Goal: Task Accomplishment & Management: Use online tool/utility

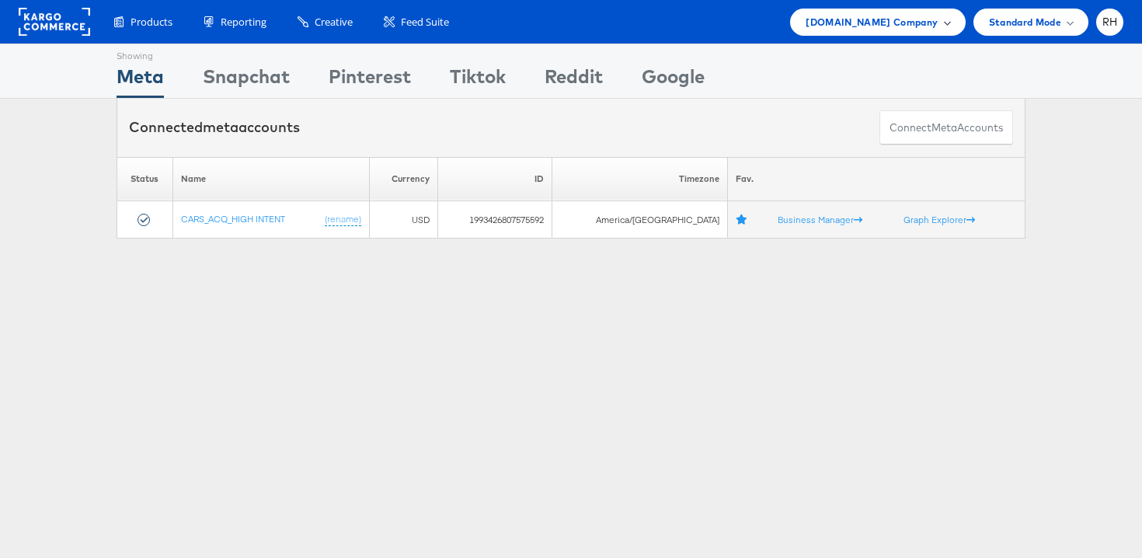
click at [921, 22] on span "[DOMAIN_NAME] Company" at bounding box center [872, 22] width 132 height 16
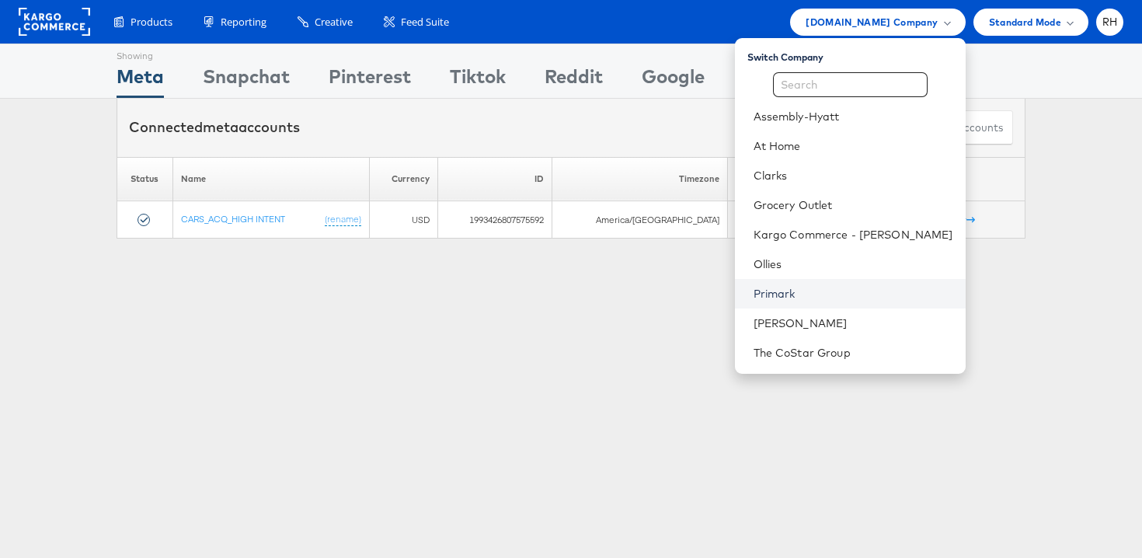
click at [835, 291] on link "Primark" at bounding box center [854, 294] width 200 height 16
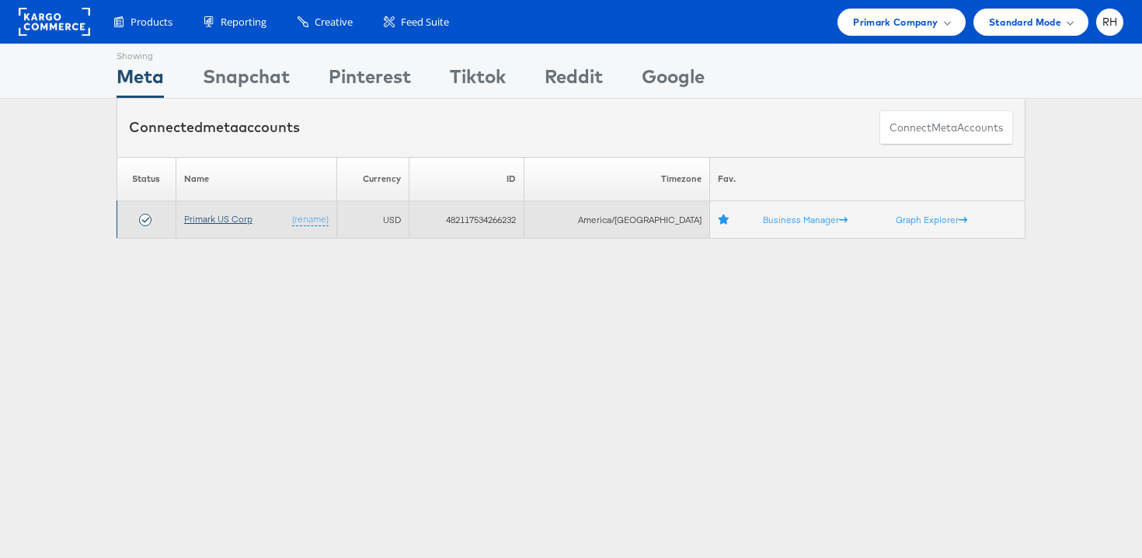
click at [193, 219] on link "Primark US Corp" at bounding box center [218, 219] width 68 height 12
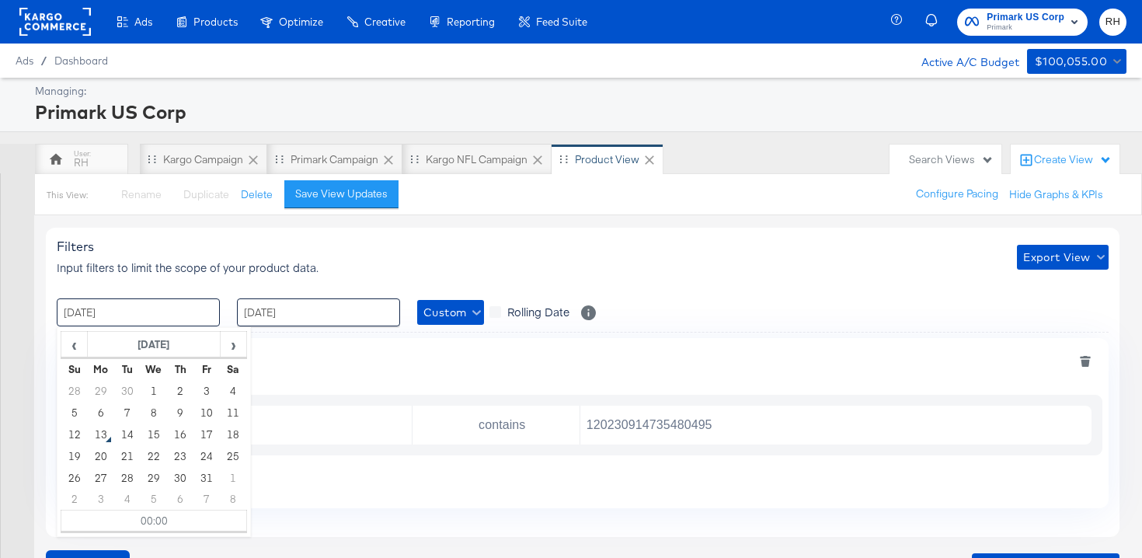
click at [162, 305] on input "[DATE]" at bounding box center [138, 312] width 163 height 28
click at [79, 340] on span "‹" at bounding box center [74, 344] width 24 height 23
click at [131, 416] on td "9" at bounding box center [127, 413] width 26 height 22
type input "[DATE] 00:00"
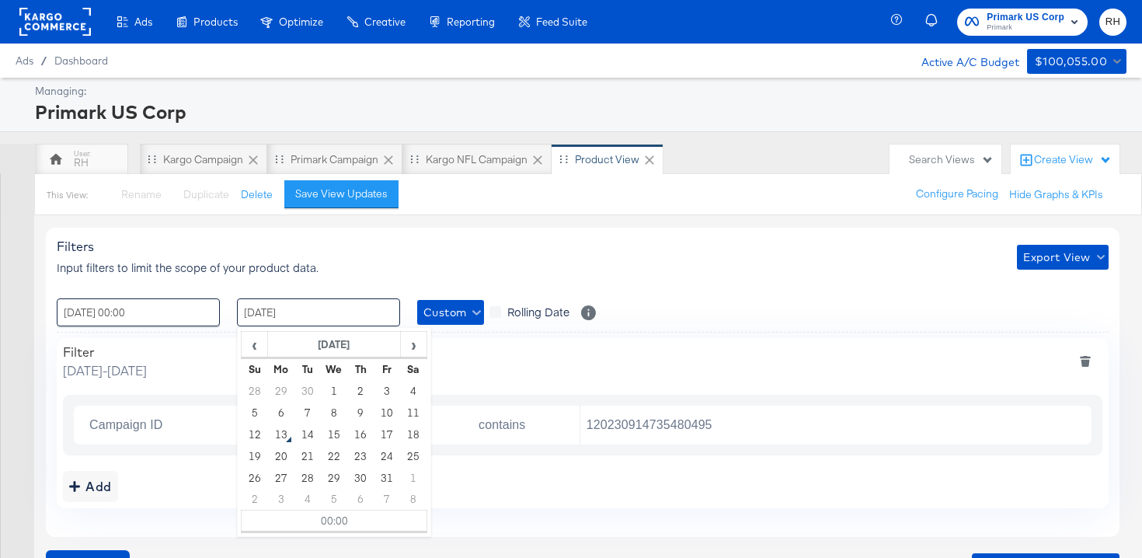
click at [285, 313] on input "[DATE]" at bounding box center [318, 312] width 163 height 28
click at [252, 429] on td "12" at bounding box center [255, 434] width 26 height 22
type input "[DATE] 00:00"
click at [691, 307] on div ": [DATE] 00:00 ‹ [DATE] › Su Mo Tu We Th Fr Sa 31 1 2 3 4 5 6 7 8 9 10 11 12 13…" at bounding box center [583, 312] width 1052 height 28
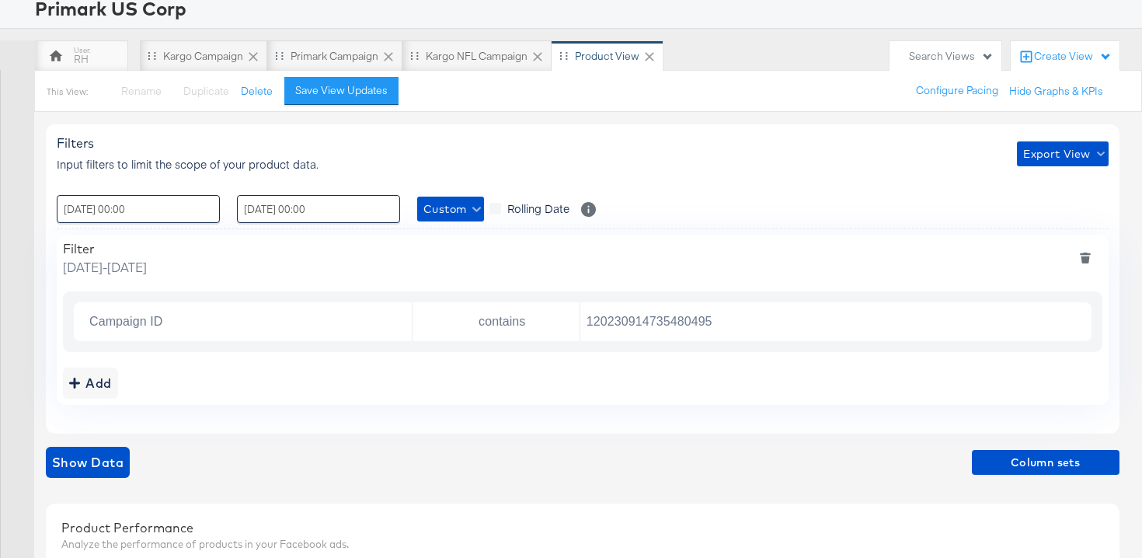
scroll to position [124, 0]
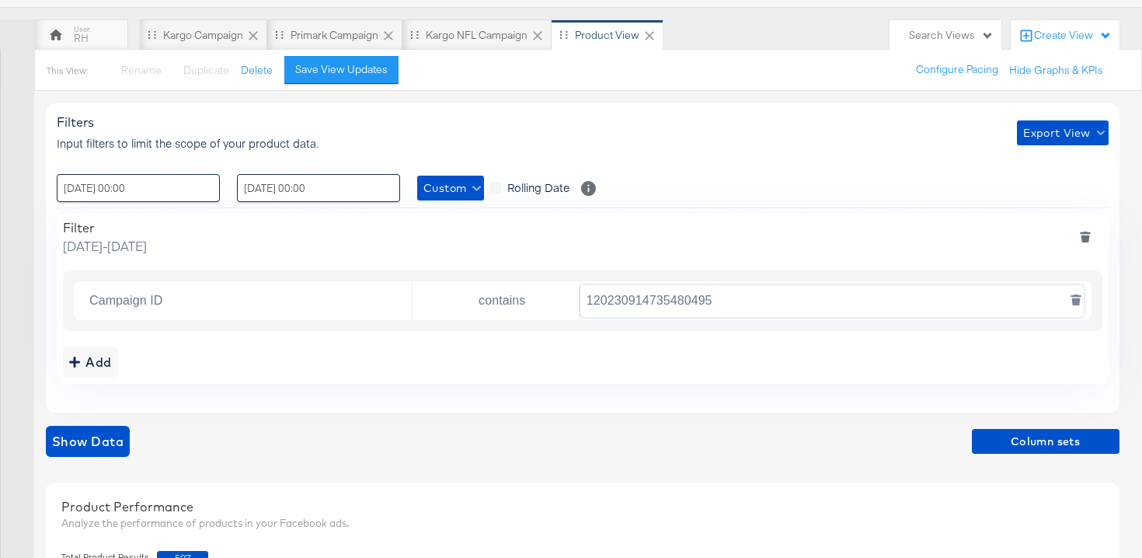
click at [618, 302] on input "120230914735480495" at bounding box center [832, 301] width 504 height 32
click at [90, 354] on div "Add" at bounding box center [90, 362] width 43 height 22
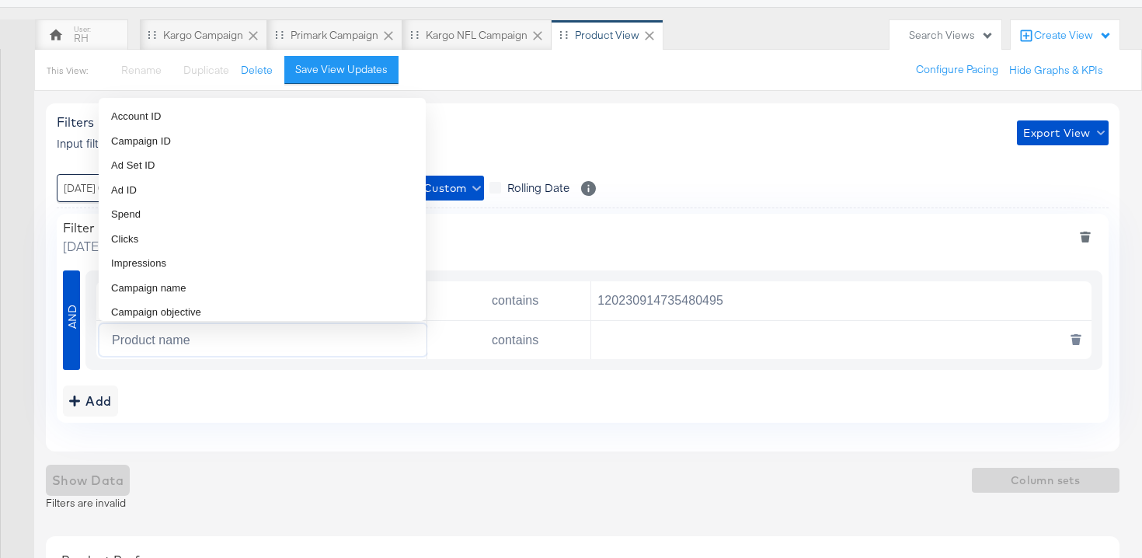
click at [128, 345] on input "Product name" at bounding box center [266, 340] width 321 height 32
click at [183, 141] on li "Campaign ID" at bounding box center [262, 141] width 327 height 25
type input "Campaign ID"
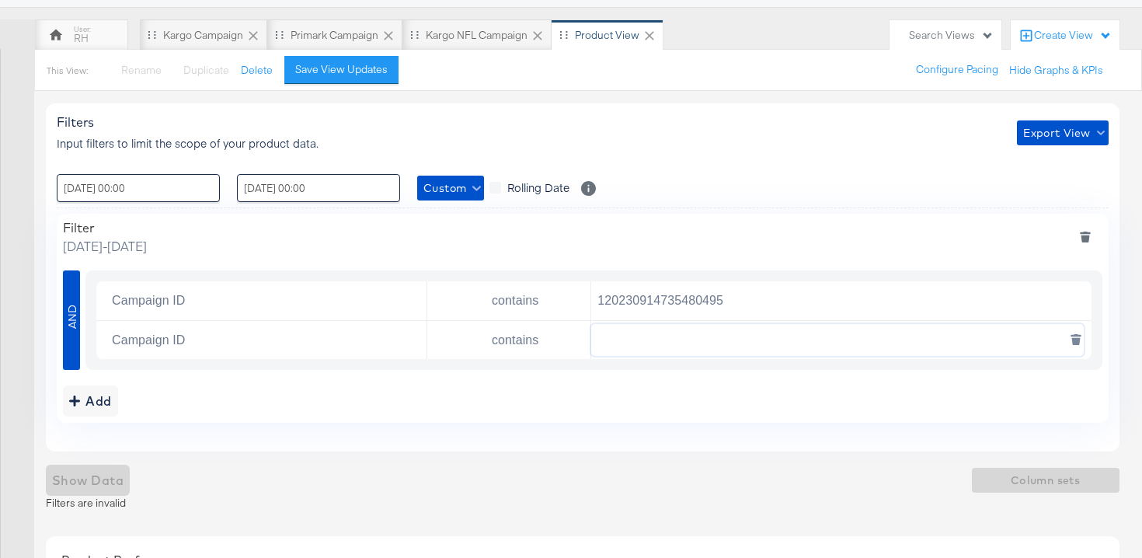
click at [669, 352] on input "text" at bounding box center [837, 340] width 492 height 32
paste input "120232993105280495"
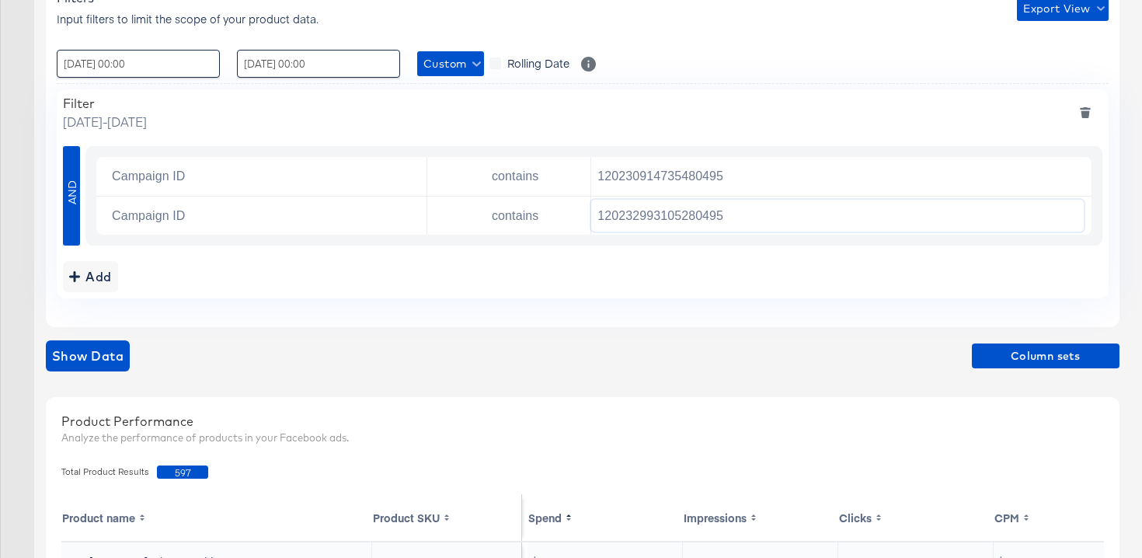
scroll to position [288, 0]
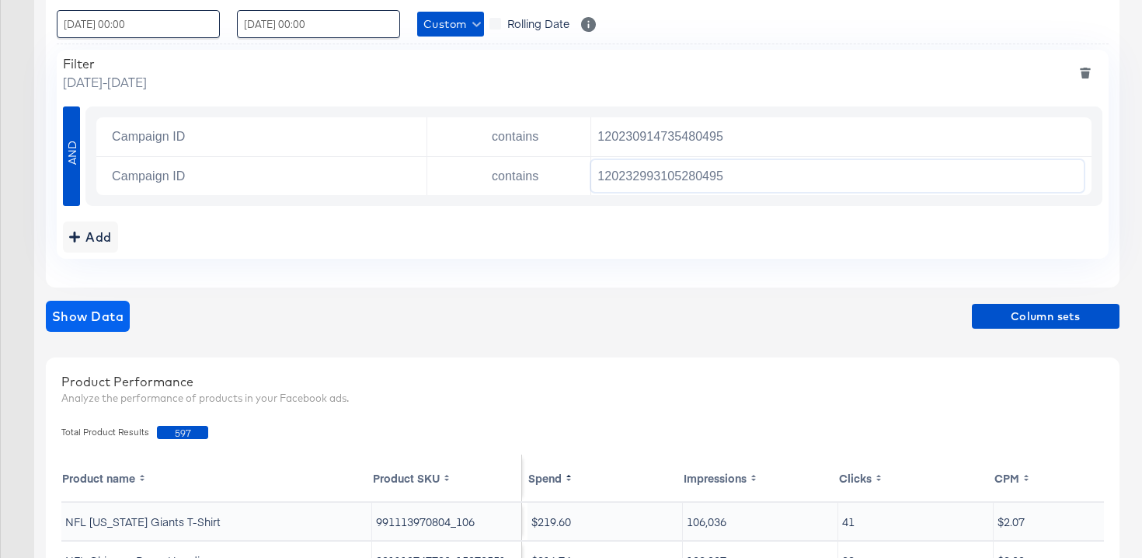
type input "120232993105280495"
click at [99, 314] on span "Show Data" at bounding box center [87, 316] width 71 height 22
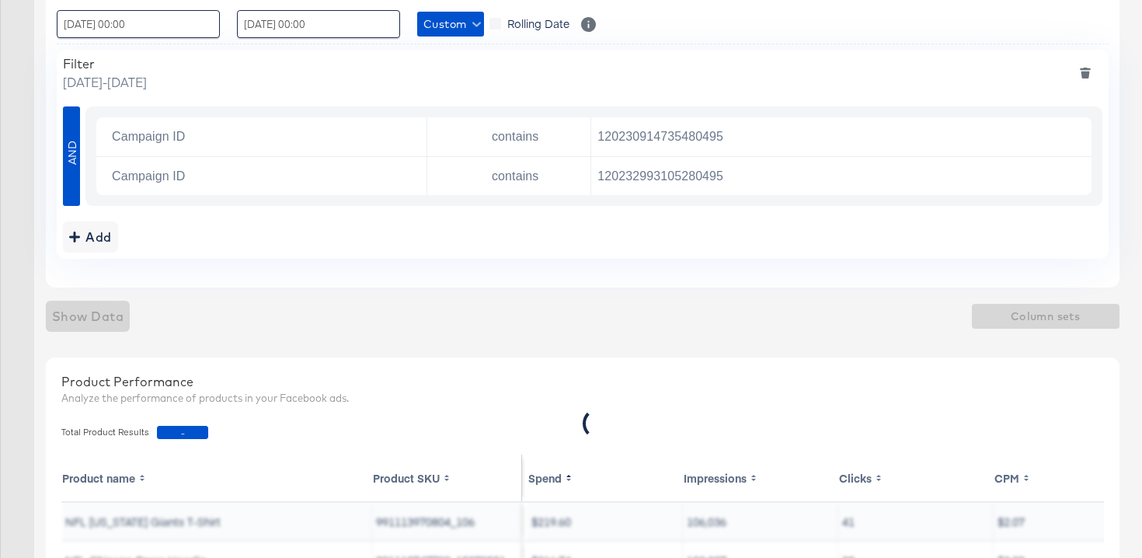
scroll to position [95, 0]
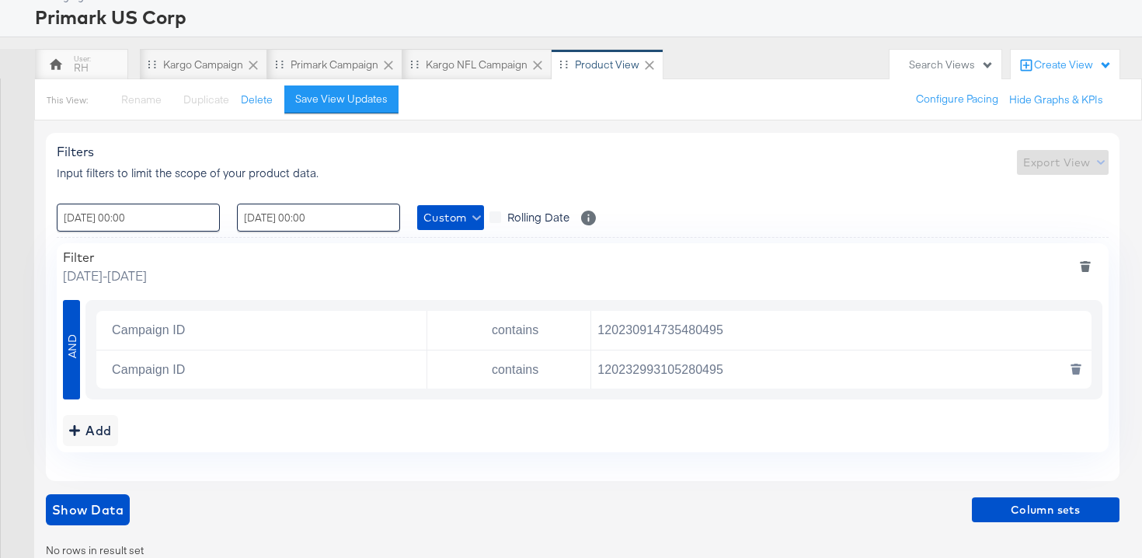
click at [1072, 372] on icon "deletesingle" at bounding box center [1076, 369] width 11 height 11
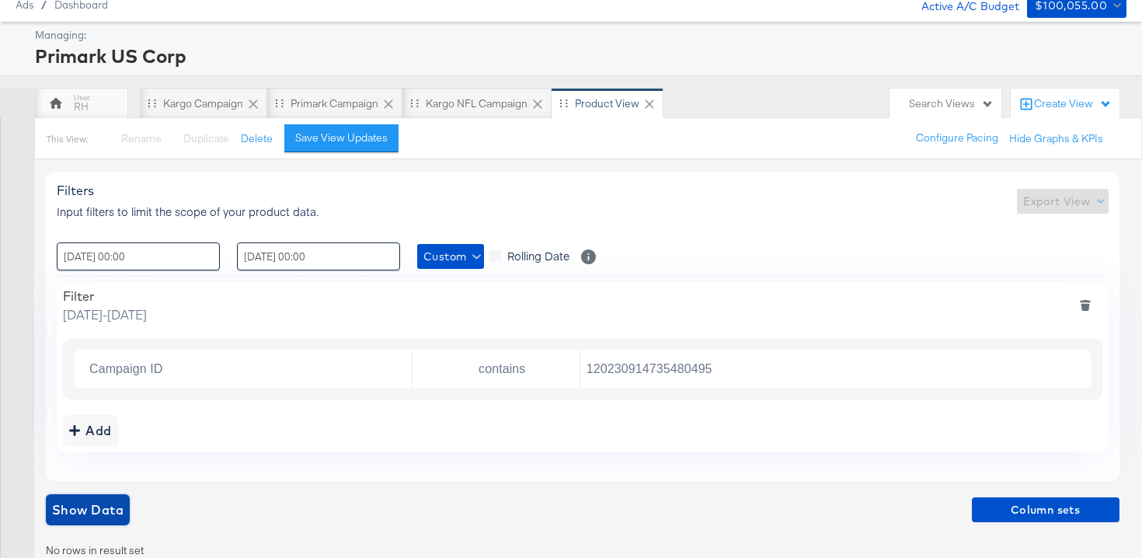
click at [80, 507] on span "Show Data" at bounding box center [87, 510] width 71 height 22
click at [1072, 194] on span "Export View" at bounding box center [1062, 201] width 78 height 19
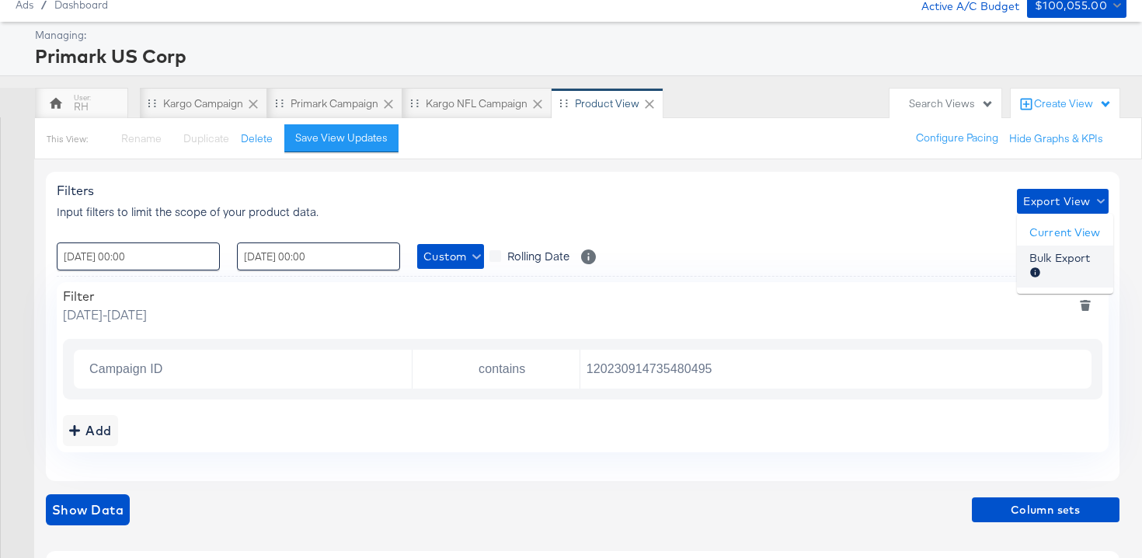
click at [1064, 260] on span "Bulk Export" at bounding box center [1060, 266] width 61 height 33
click at [682, 359] on input "120230914735480495" at bounding box center [832, 370] width 504 height 32
paste input "29931052"
type input "120232993105280495"
click at [85, 503] on span "Show Data" at bounding box center [87, 510] width 71 height 22
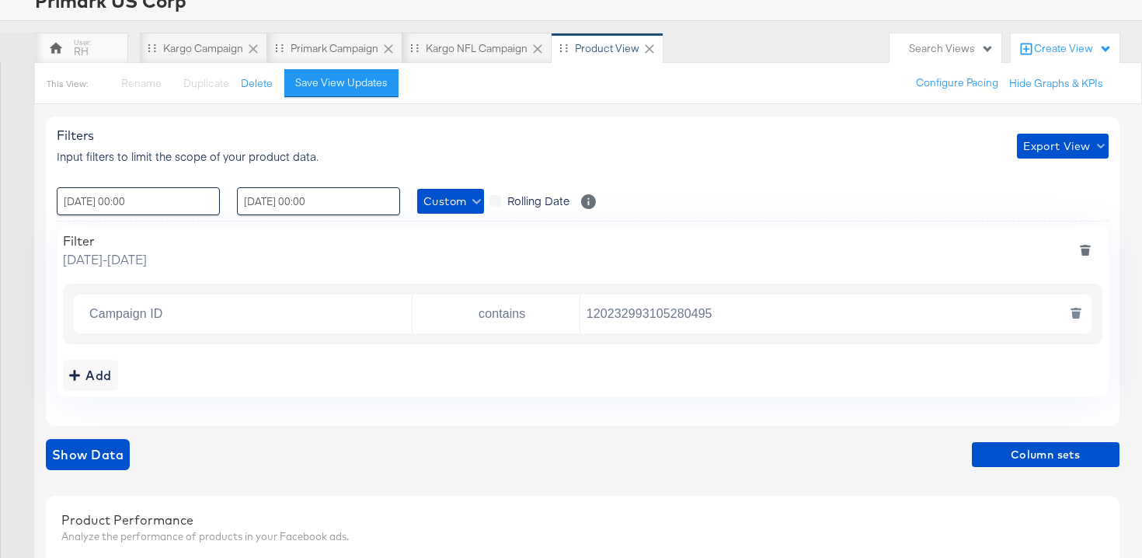
scroll to position [75, 0]
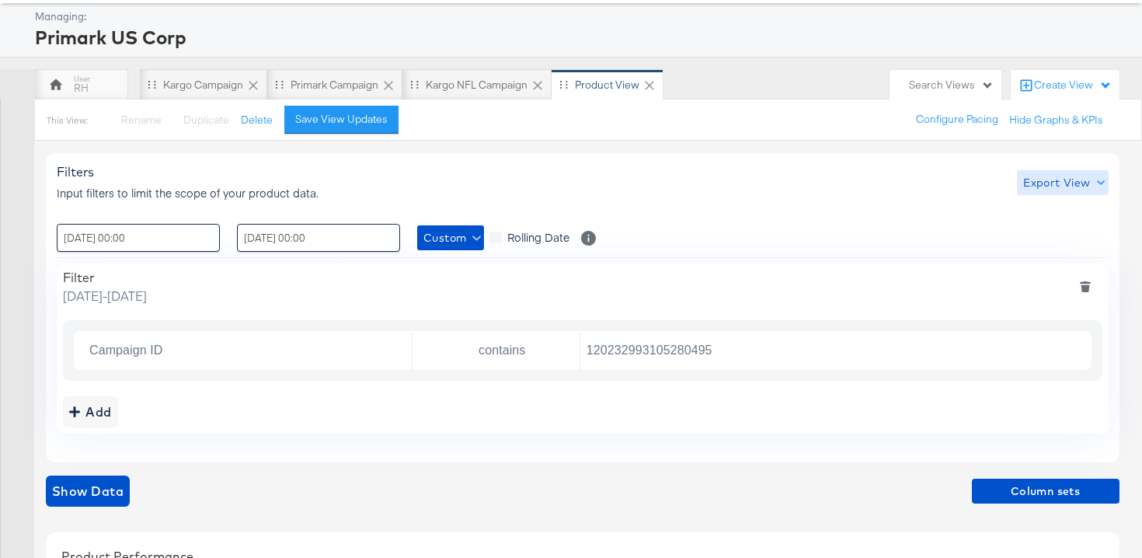
click at [1069, 193] on button "Export View" at bounding box center [1062, 182] width 91 height 25
click at [1062, 249] on div at bounding box center [1060, 256] width 61 height 16
